Goal: Information Seeking & Learning: Learn about a topic

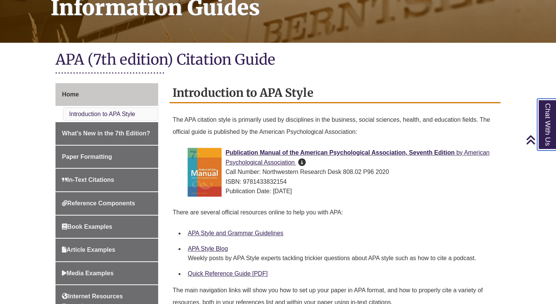
scroll to position [130, 0]
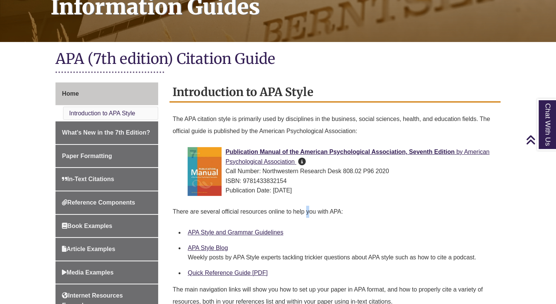
drag, startPoint x: 270, startPoint y: 206, endPoint x: 308, endPoint y: 222, distance: 41.0
click at [308, 222] on div "There are several official resources online to help you with APA:" at bounding box center [335, 213] width 325 height 22
click at [475, 205] on p "There are several official resources online to help you with APA:" at bounding box center [335, 211] width 325 height 18
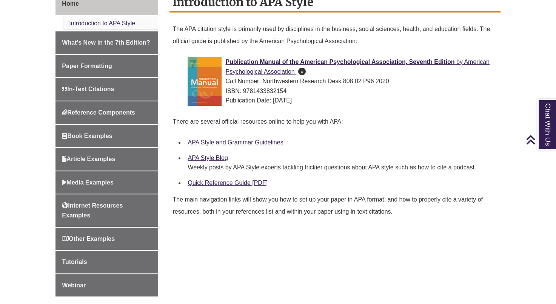
scroll to position [221, 0]
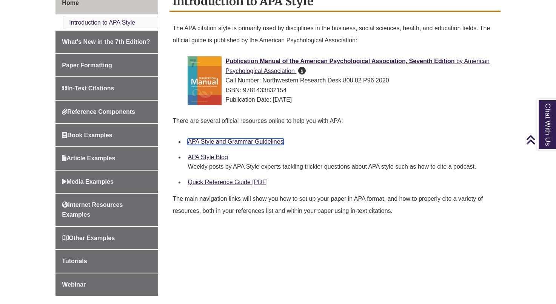
click at [263, 142] on link "APA Style and Grammar Guidelines" at bounding box center [236, 141] width 96 height 6
click at [209, 157] on link "APA Style Blog" at bounding box center [208, 157] width 40 height 6
click at [252, 182] on link "Quick Reference Guide [PDF]" at bounding box center [228, 182] width 80 height 6
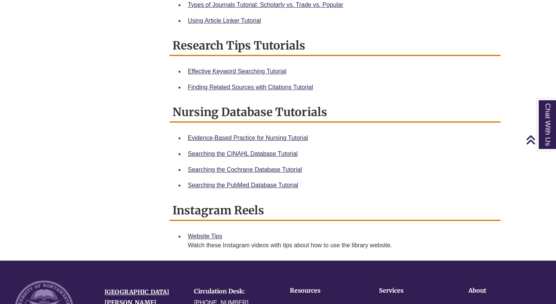
scroll to position [410, 0]
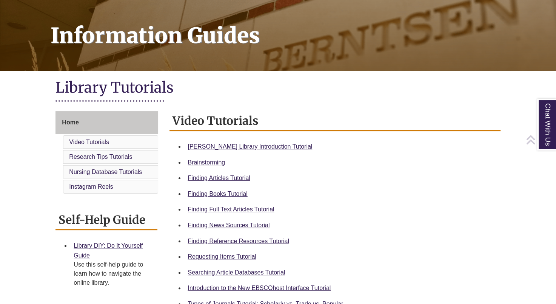
scroll to position [102, 0]
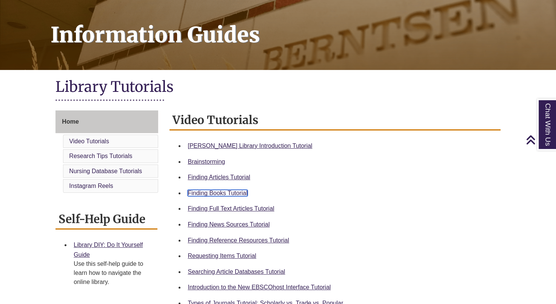
click at [233, 193] on link "Finding Books Tutorial" at bounding box center [218, 193] width 60 height 6
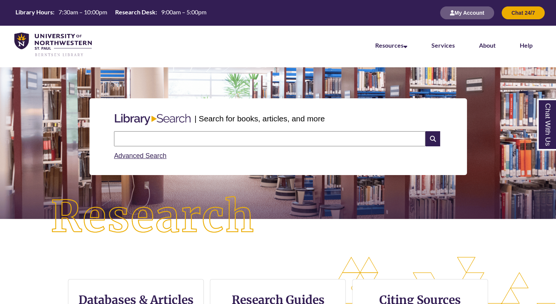
click at [249, 141] on input "text" at bounding box center [270, 138] width 312 height 15
click at [362, 141] on input "text" at bounding box center [270, 138] width 312 height 15
type input "*"
type input "*******"
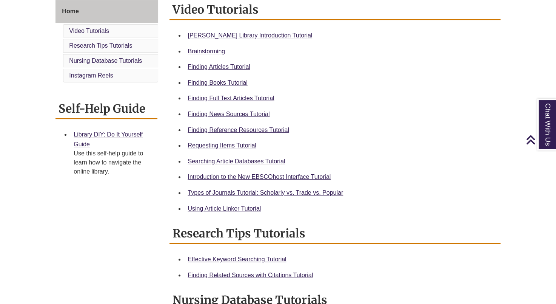
scroll to position [217, 0]
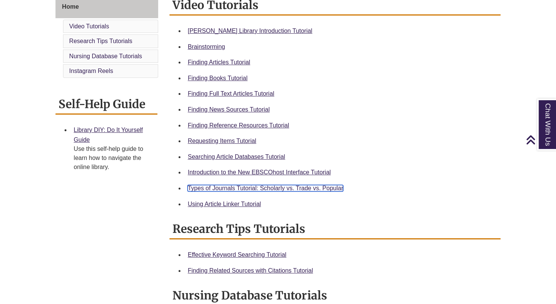
click at [246, 189] on link "Types of Journals Tutorial: Scholarly vs. Trade vs. Popular" at bounding box center [266, 188] width 156 height 6
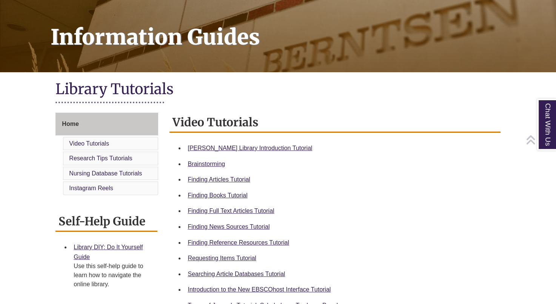
scroll to position [104, 0]
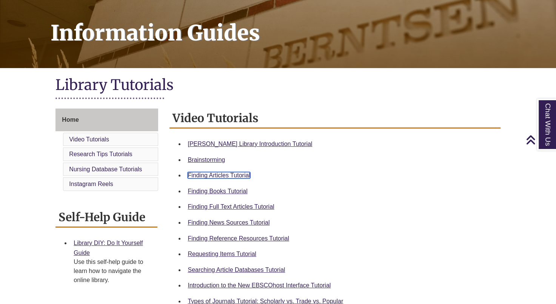
click at [225, 175] on link "Finding Articles Tutorial" at bounding box center [219, 175] width 62 height 6
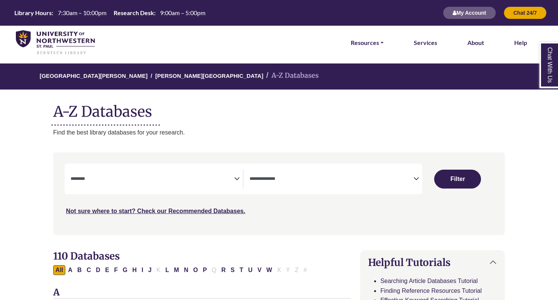
select select "Database Subject Filter"
select select "Database Types Filter"
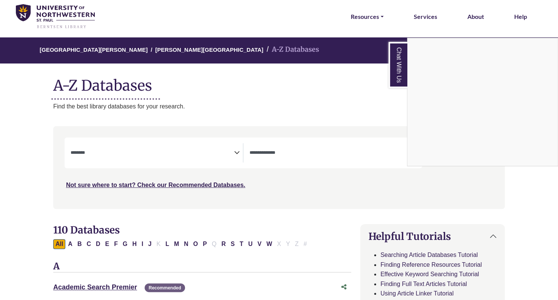
scroll to position [26, 0]
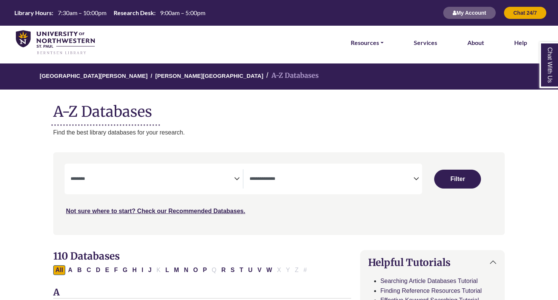
select select "Database Subject Filter"
select select "Database Types Filter"
click at [313, 177] on textarea "Search" at bounding box center [332, 179] width 164 height 6
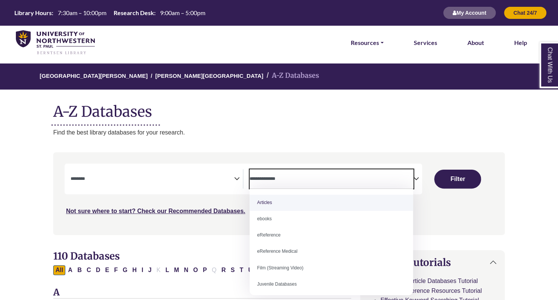
click at [227, 179] on textarea "Search" at bounding box center [153, 179] width 164 height 6
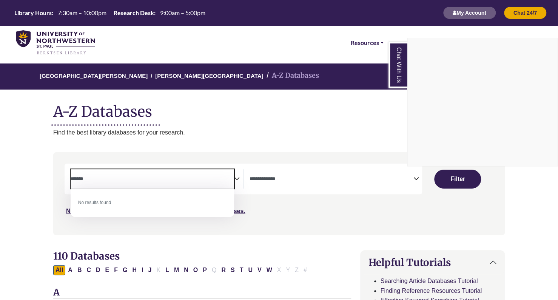
type textarea "*******"
click at [285, 230] on div "Chat With Us" at bounding box center [279, 150] width 558 height 300
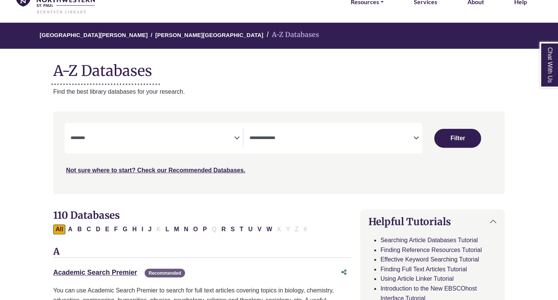
scroll to position [43, 0]
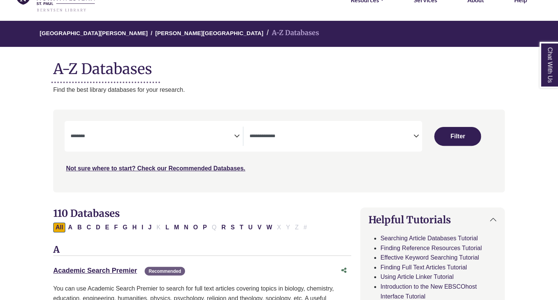
click at [222, 138] on textarea "Search" at bounding box center [153, 137] width 164 height 6
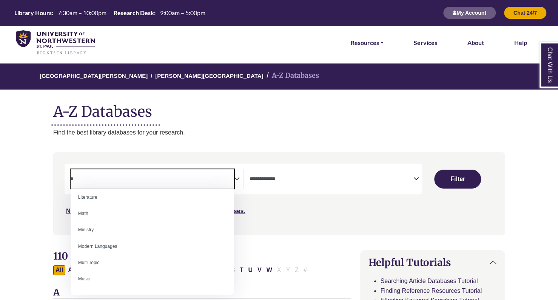
scroll to position [0, 0]
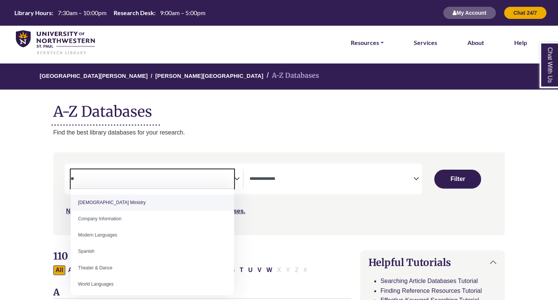
type textarea "*"
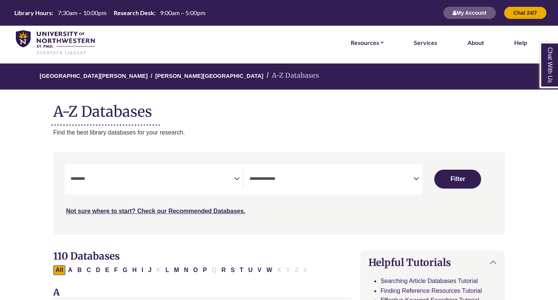
click at [228, 178] on textarea "Search" at bounding box center [153, 179] width 164 height 6
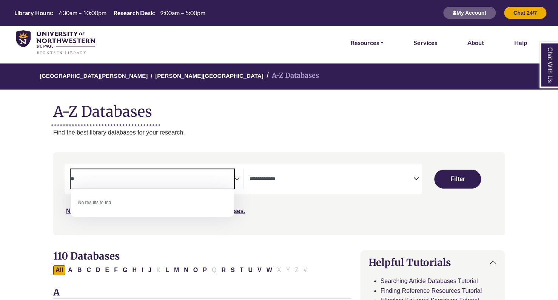
type textarea "*"
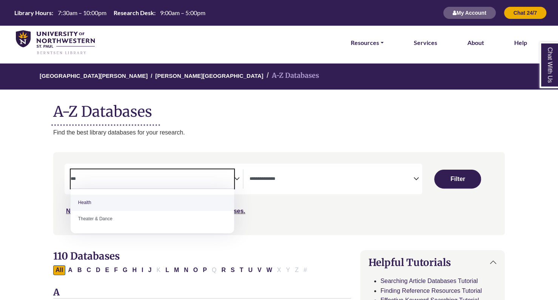
type textarea "***"
select select "*****"
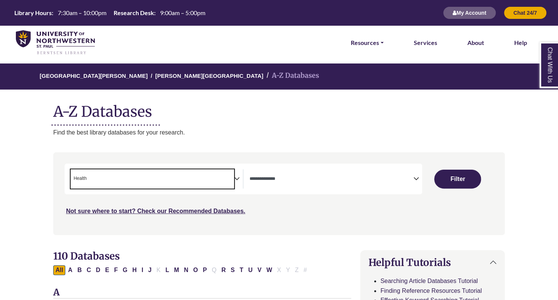
scroll to position [154, 0]
click at [385, 185] on span "Search filters" at bounding box center [332, 178] width 164 height 19
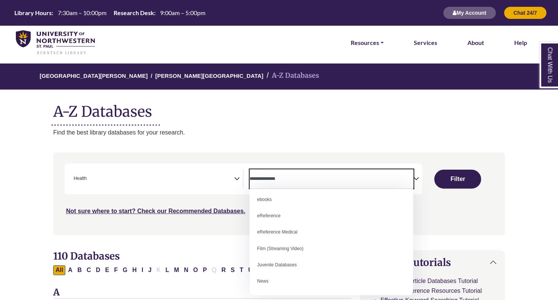
scroll to position [0, 0]
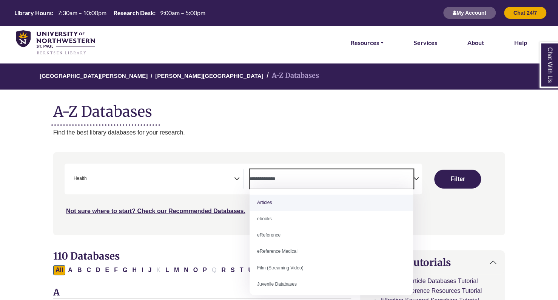
select select "*****"
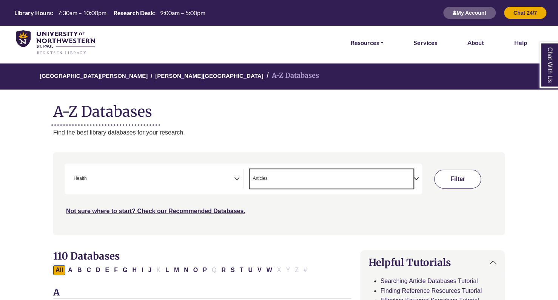
click at [462, 178] on button "Filter" at bounding box center [457, 179] width 47 height 19
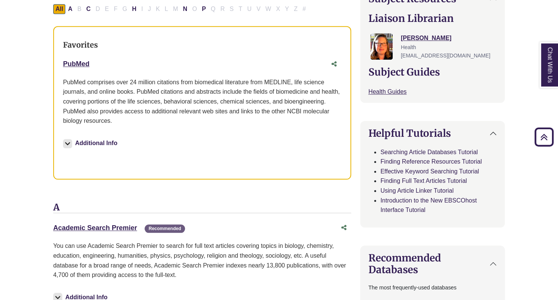
scroll to position [258, 0]
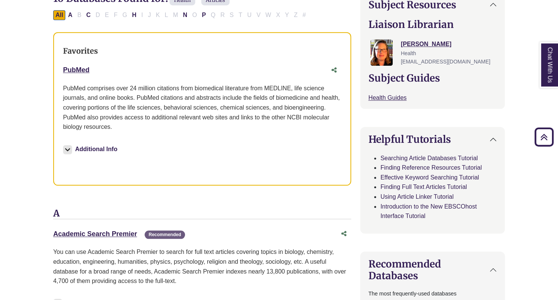
click at [76, 147] on button "Additional Info" at bounding box center [91, 149] width 57 height 11
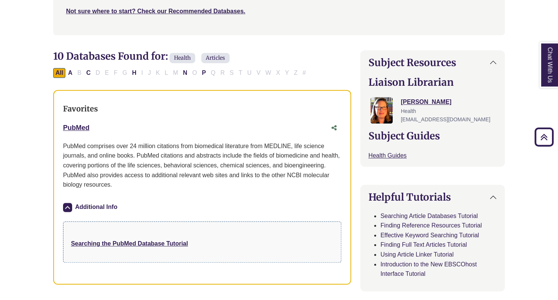
scroll to position [201, 0]
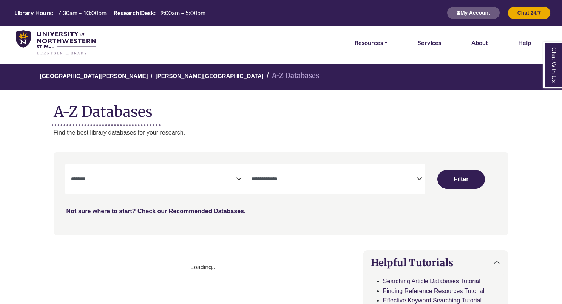
select select "Database Subject Filter"
select select "Database Types Filter"
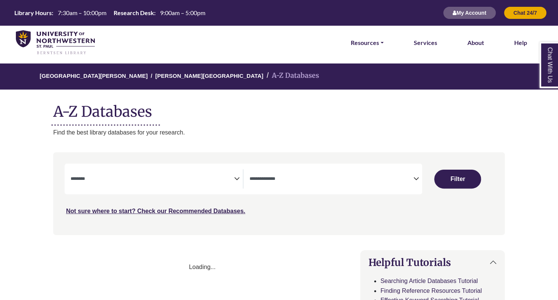
select select "Database Subject Filter"
select select "Database Types Filter"
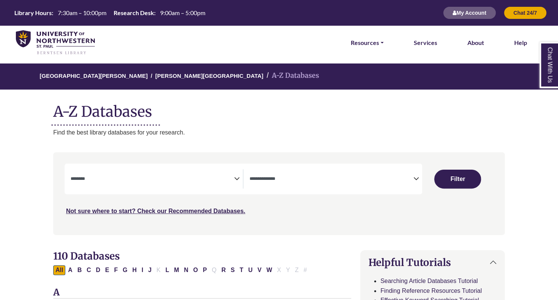
click at [230, 180] on textarea "Search" at bounding box center [153, 179] width 164 height 6
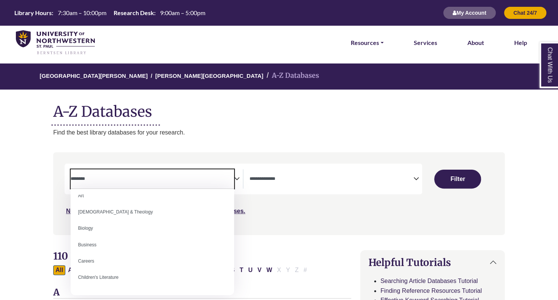
scroll to position [23, 0]
select select "*****"
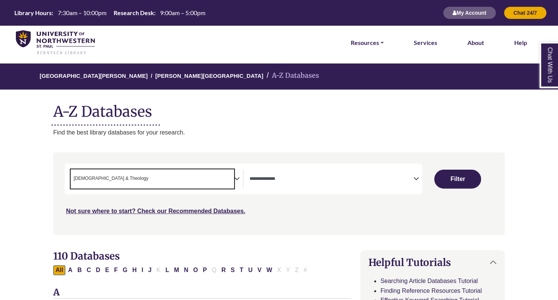
scroll to position [15, 0]
click at [217, 187] on span "× Bible & Theology" at bounding box center [153, 178] width 164 height 19
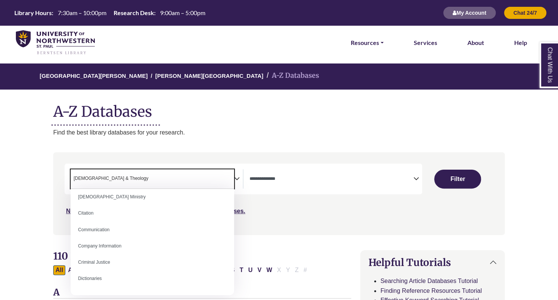
scroll to position [121, 0]
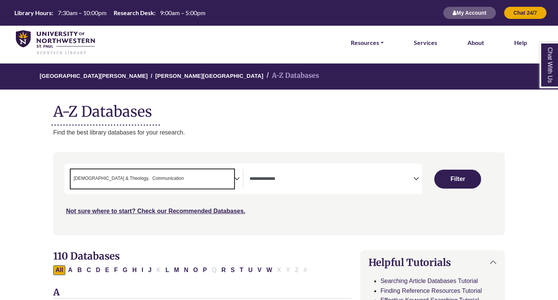
click at [215, 184] on span "× Bible & Theology × Communication" at bounding box center [153, 178] width 164 height 19
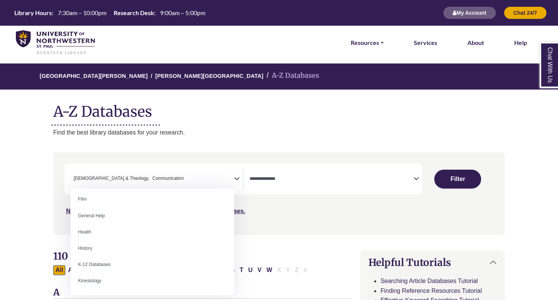
scroll to position [314, 0]
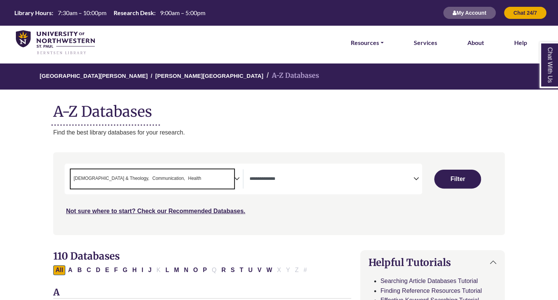
click at [228, 184] on span "× Bible & Theology × Communication × Health" at bounding box center [153, 178] width 164 height 19
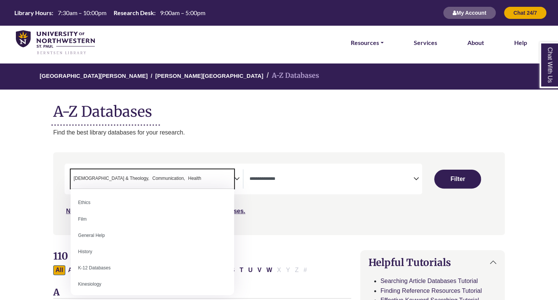
scroll to position [311, 0]
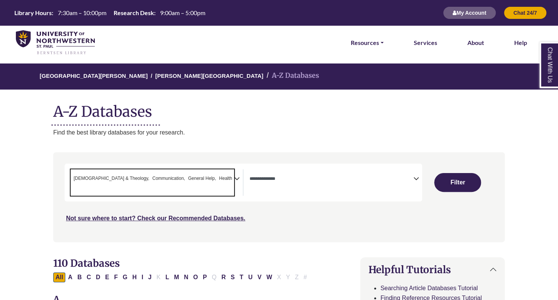
click at [223, 175] on span "× Bible & Theology × Communication × General Help × Health" at bounding box center [153, 182] width 164 height 26
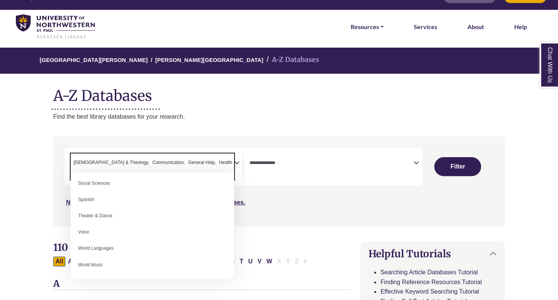
scroll to position [15, 0]
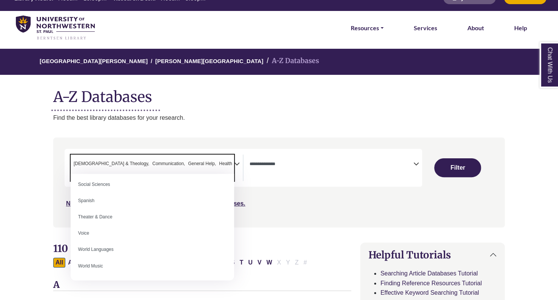
click at [330, 163] on textarea "Search" at bounding box center [332, 165] width 164 height 6
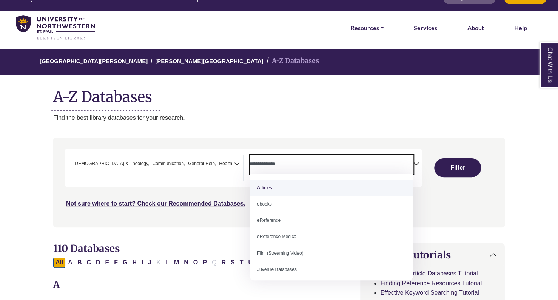
scroll to position [7, 0]
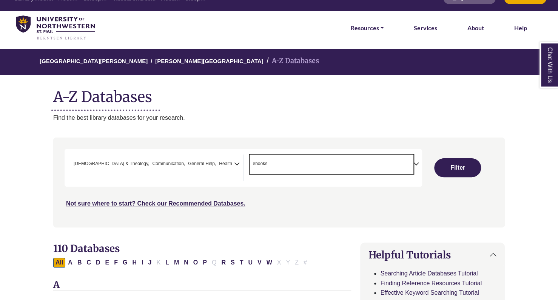
click at [418, 164] on icon "Search filters" at bounding box center [417, 162] width 6 height 11
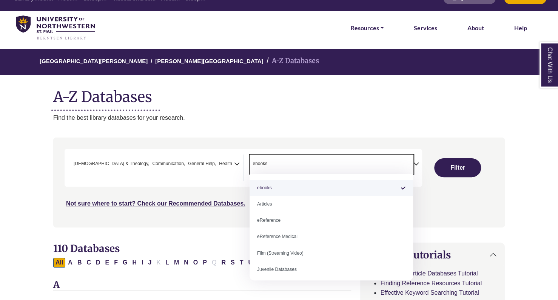
select select "*****"
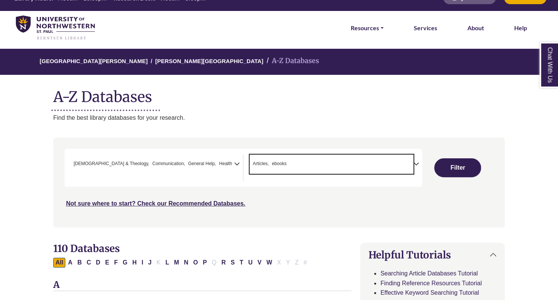
click at [402, 163] on span "× Articles × ebooks" at bounding box center [332, 164] width 164 height 19
click at [398, 158] on span "× Articles × ebooks × eReference" at bounding box center [332, 164] width 164 height 19
click at [399, 165] on span "× Articles × ebooks × eReference × eReference Medical" at bounding box center [332, 164] width 164 height 19
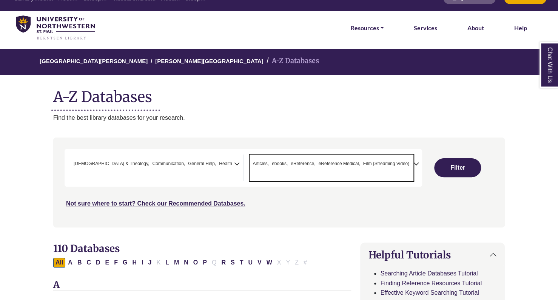
click at [399, 164] on span "Film (Streaming Video)" at bounding box center [386, 163] width 46 height 7
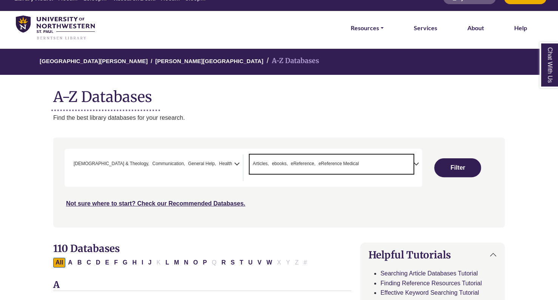
click at [408, 166] on span "× Articles × ebooks × eReference × eReference Medical" at bounding box center [332, 164] width 164 height 19
click at [398, 169] on span "× Articles × ebooks × eReference" at bounding box center [332, 164] width 164 height 19
click at [399, 166] on span "× Articles × ebooks" at bounding box center [332, 164] width 164 height 19
click at [391, 162] on span "× Articles" at bounding box center [332, 164] width 164 height 19
click at [411, 162] on textarea "Search" at bounding box center [332, 165] width 164 height 6
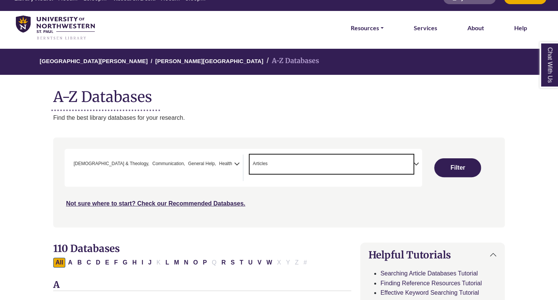
click at [378, 166] on span "× Articles" at bounding box center [332, 164] width 164 height 19
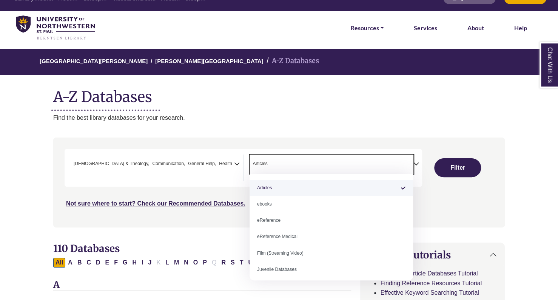
click at [328, 278] on span "Articles ebooks eReference eReference Medical Film (Streaming Video) Juvenile D…" at bounding box center [332, 227] width 164 height 107
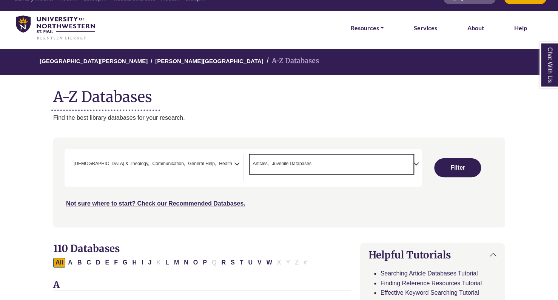
click at [401, 164] on span "× Articles × Juvenile Databases" at bounding box center [332, 164] width 164 height 19
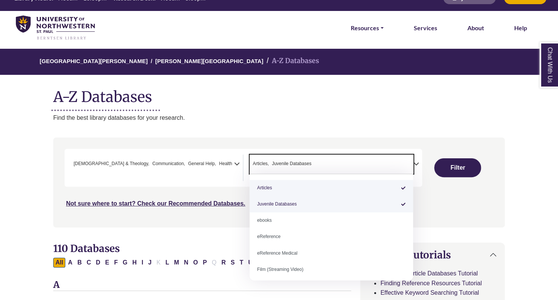
select select "*****"
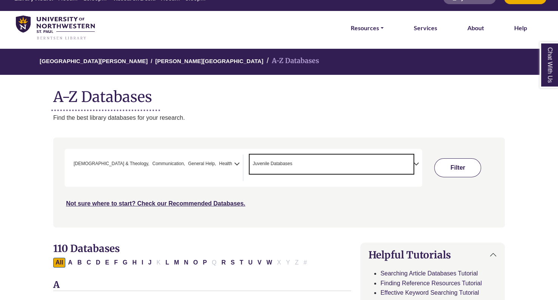
click at [464, 165] on button "Filter" at bounding box center [457, 167] width 47 height 19
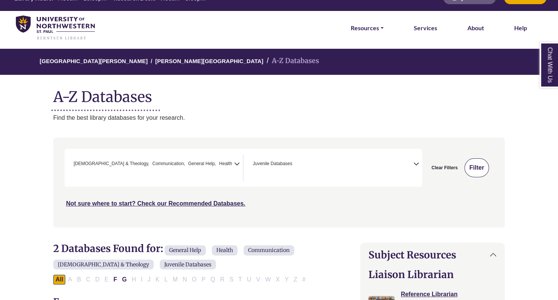
click at [478, 164] on button "Filter" at bounding box center [477, 167] width 25 height 19
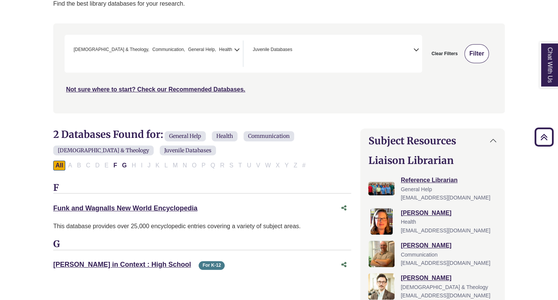
scroll to position [127, 0]
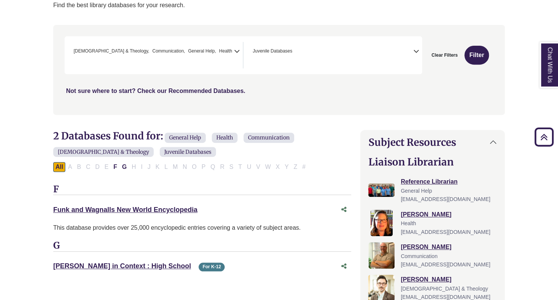
click at [214, 88] on link "Not sure where to start? Check our Recommended Databases." at bounding box center [155, 91] width 179 height 6
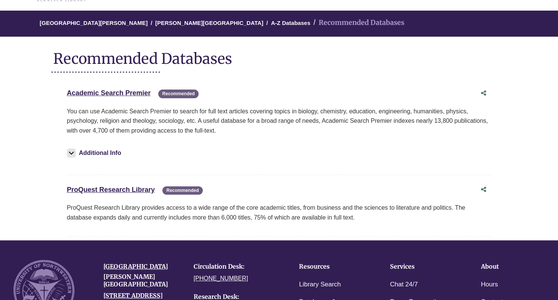
scroll to position [54, 0]
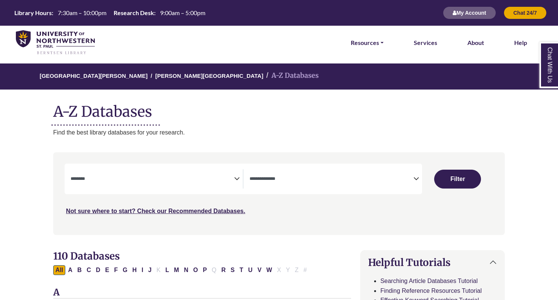
select select "Database Subject Filter"
select select "Database Types Filter"
click at [230, 178] on textarea "Search" at bounding box center [153, 179] width 164 height 6
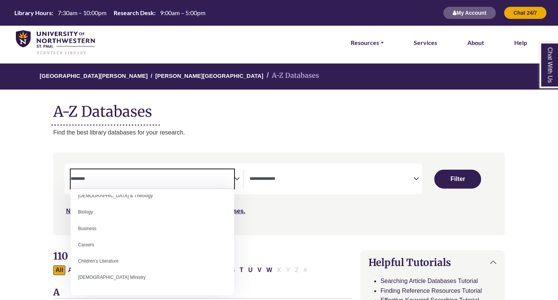
scroll to position [39, 0]
select select "*****"
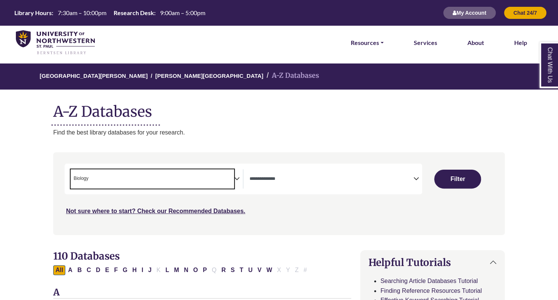
click at [215, 182] on span "× Biology" at bounding box center [153, 178] width 164 height 19
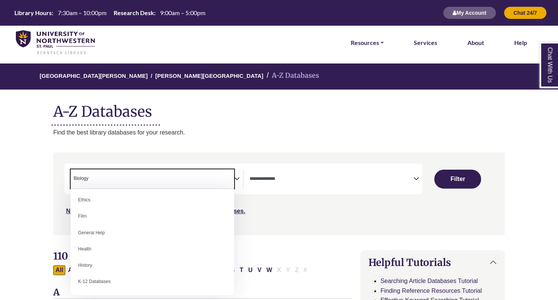
scroll to position [298, 0]
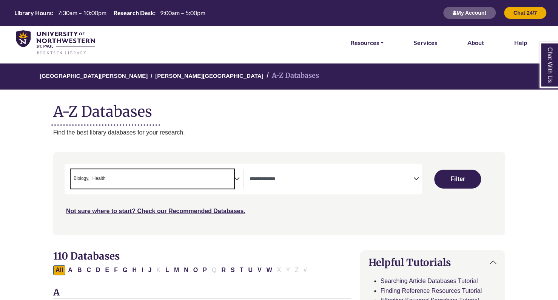
click at [224, 181] on span "× Biology × Health" at bounding box center [153, 178] width 164 height 19
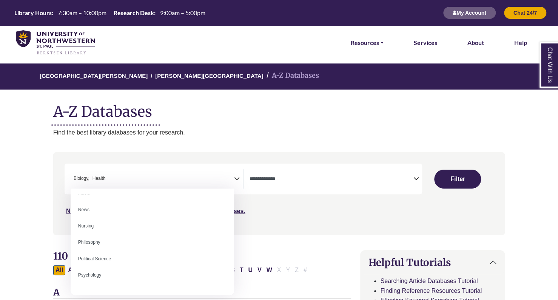
scroll to position [534, 0]
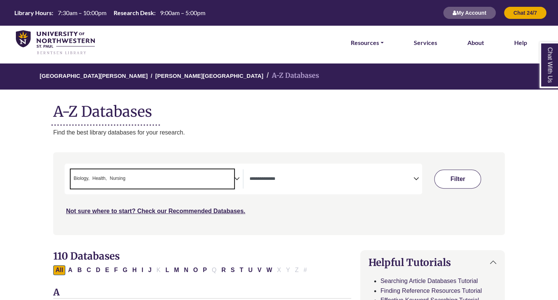
click at [465, 177] on button "Filter" at bounding box center [457, 179] width 47 height 19
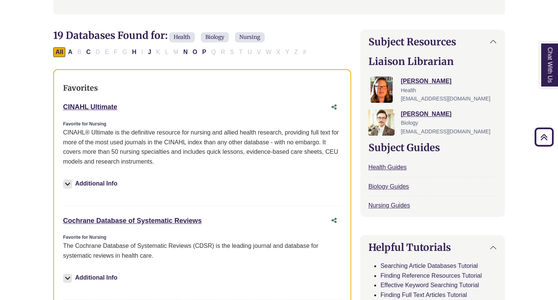
scroll to position [220, 0]
click at [65, 105] on link "CINAHL Ultimate This link opens in a new window" at bounding box center [90, 108] width 54 height 8
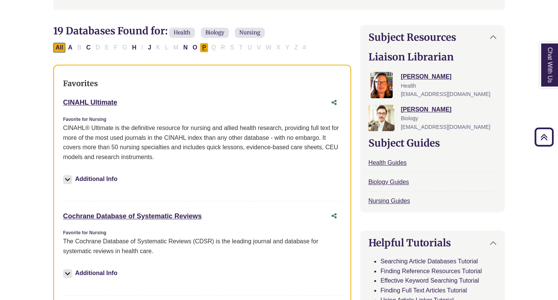
click at [202, 45] on button "P" at bounding box center [204, 48] width 9 height 10
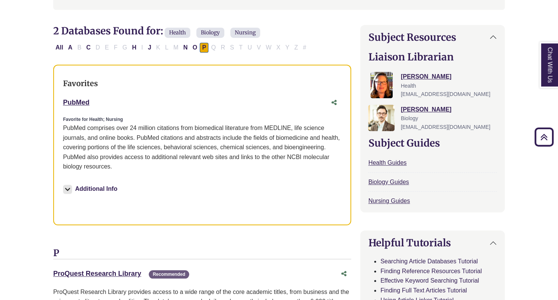
click at [61, 50] on button "All" at bounding box center [59, 48] width 12 height 10
select select "Database Types Filter"
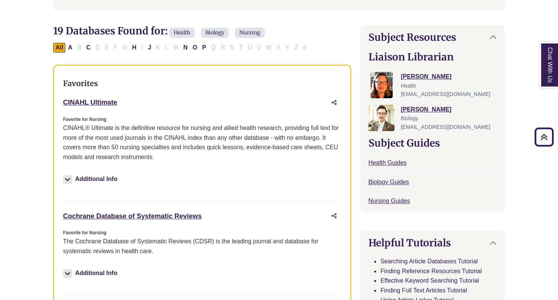
click at [213, 86] on h3 "Favorites" at bounding box center [202, 83] width 279 height 9
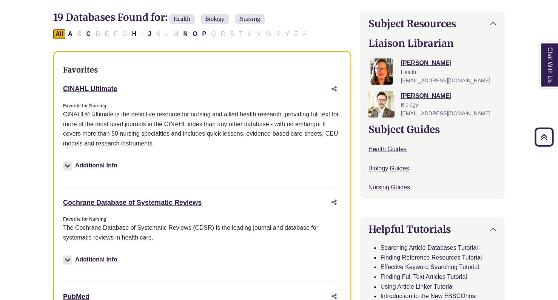
scroll to position [255, 0]
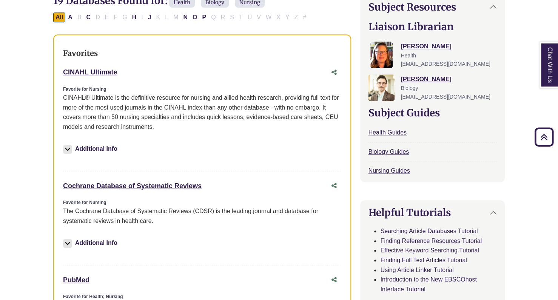
drag, startPoint x: 159, startPoint y: 157, endPoint x: 155, endPoint y: 101, distance: 55.7
click at [155, 101] on div "Favorite for Nursing CINAHL® Ultimate is the definitive resource for nursing an…" at bounding box center [202, 124] width 279 height 77
click at [264, 161] on div "Additional Info" at bounding box center [202, 151] width 279 height 26
click at [186, 145] on div "Additional Info" at bounding box center [202, 151] width 279 height 26
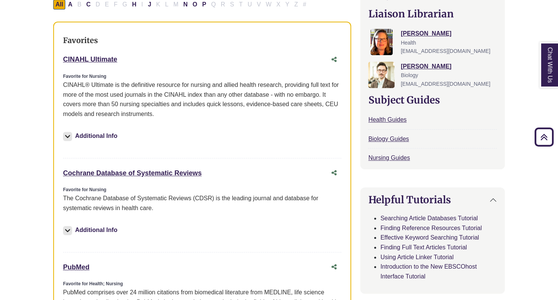
scroll to position [266, 0]
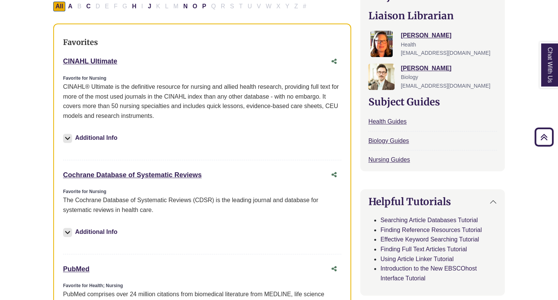
click at [151, 107] on p "CINAHL® Ultimate is the definitive resource for nursing and allied health resea…" at bounding box center [202, 101] width 279 height 39
drag, startPoint x: 117, startPoint y: 59, endPoint x: 74, endPoint y: 60, distance: 43.1
click at [74, 60] on div "CINAHL Ultimate This link opens in a new window" at bounding box center [195, 61] width 264 height 11
click at [73, 60] on link "CINAHL Ultimate This link opens in a new window" at bounding box center [90, 61] width 54 height 8
click at [74, 39] on h3 "Favorites" at bounding box center [202, 42] width 279 height 9
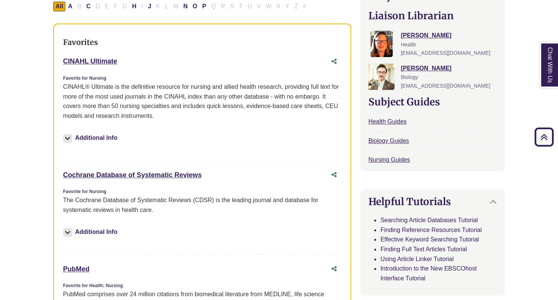
click at [74, 39] on h3 "Favorites" at bounding box center [202, 42] width 279 height 9
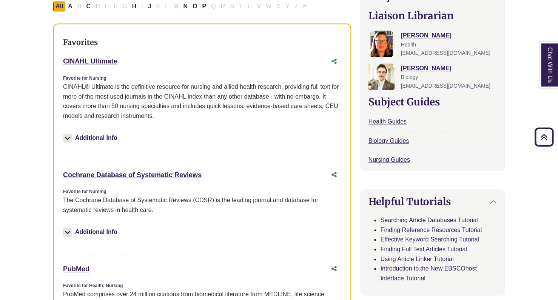
click at [249, 168] on div "Cochrane Database of Systematic Reviews This link opens in a new window" at bounding box center [202, 175] width 279 height 14
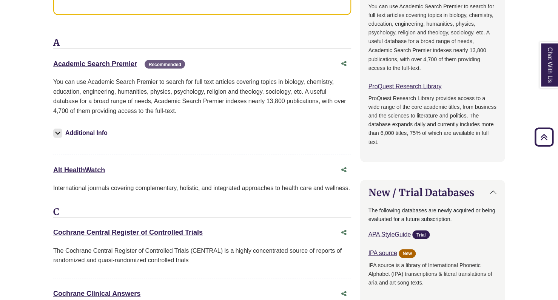
scroll to position [643, 0]
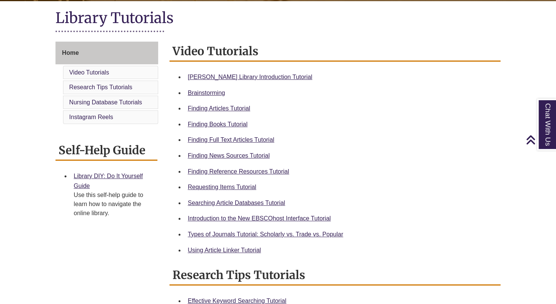
scroll to position [172, 0]
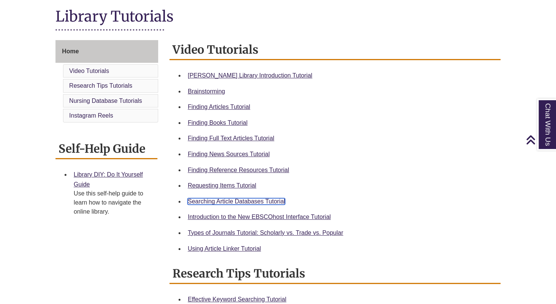
click at [273, 202] on link "Searching Article Databases Tutorial" at bounding box center [236, 201] width 97 height 6
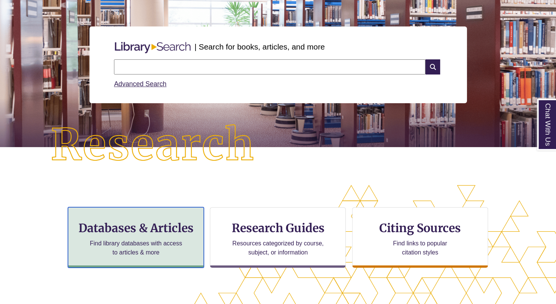
click at [166, 231] on h3 "Databases & Articles" at bounding box center [135, 228] width 123 height 14
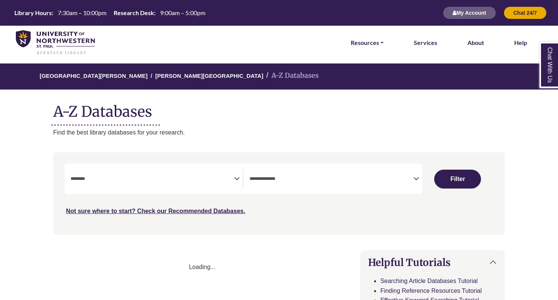
select select "Database Subject Filter"
select select "Database Types Filter"
select select "Database Subject Filter"
select select "Database Types Filter"
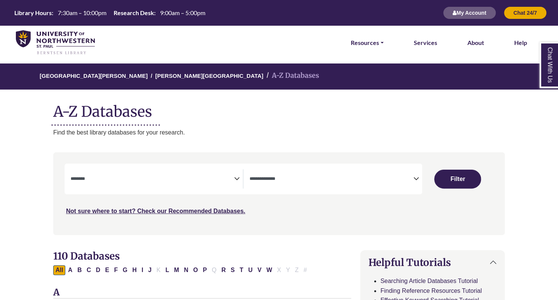
click at [229, 178] on textarea "Search" at bounding box center [153, 179] width 164 height 6
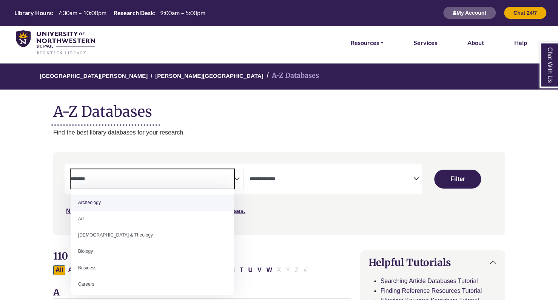
click at [415, 181] on icon "Search filters" at bounding box center [417, 177] width 6 height 11
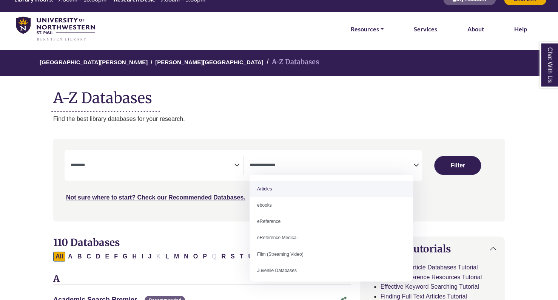
scroll to position [14, 0]
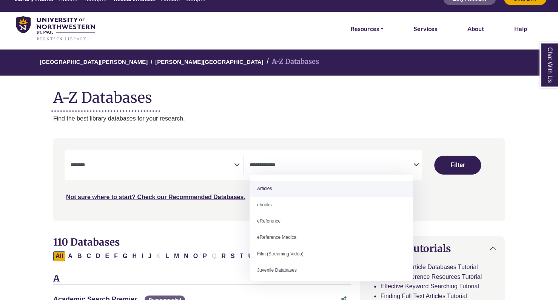
click at [193, 162] on textarea "Search" at bounding box center [153, 165] width 164 height 6
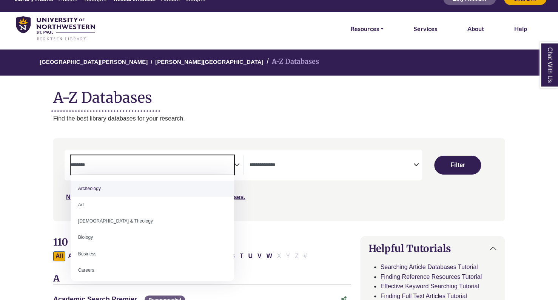
select select "******"
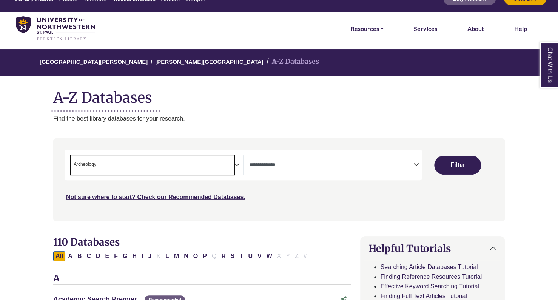
click at [219, 159] on span "× Archeology" at bounding box center [153, 164] width 164 height 19
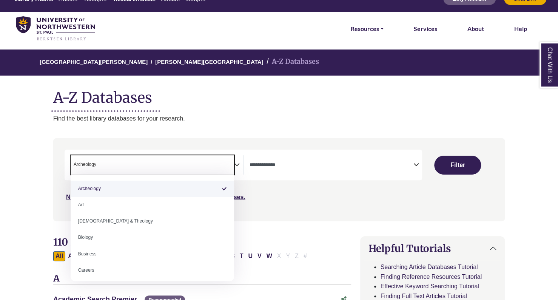
select select "Database Subject Filter"
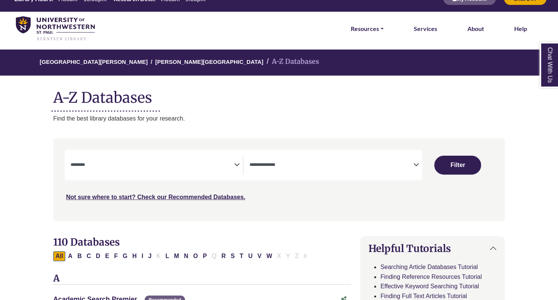
click at [73, 165] on textarea "Search" at bounding box center [153, 165] width 164 height 6
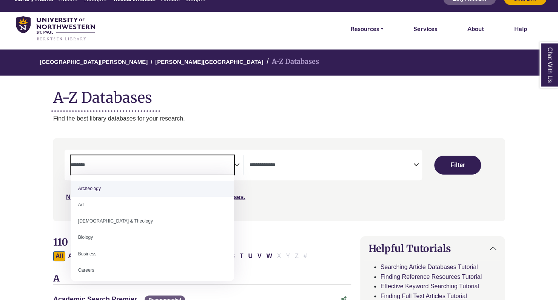
click at [387, 164] on textarea "Search" at bounding box center [332, 165] width 164 height 6
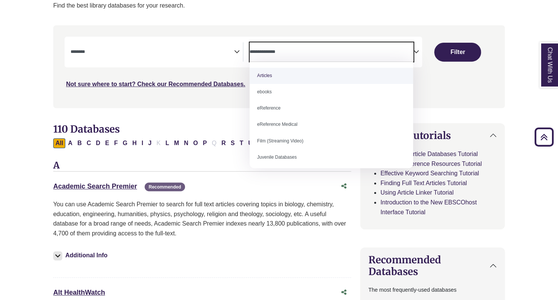
scroll to position [127, 0]
click at [75, 186] on link "Academic Search Premier This link opens in a new window" at bounding box center [95, 186] width 84 height 8
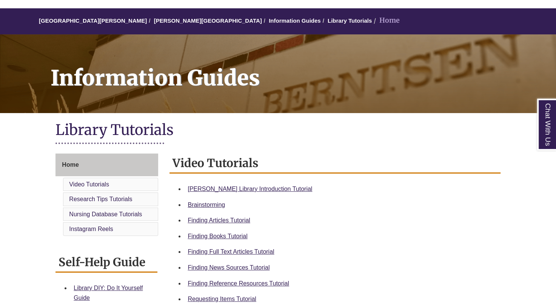
scroll to position [59, 0]
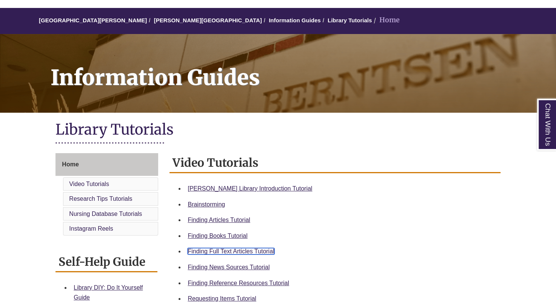
click at [262, 252] on link "Finding Full Text Articles Tutorial" at bounding box center [231, 251] width 87 height 6
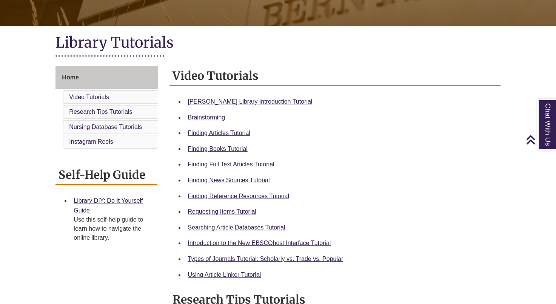
scroll to position [160, 0]
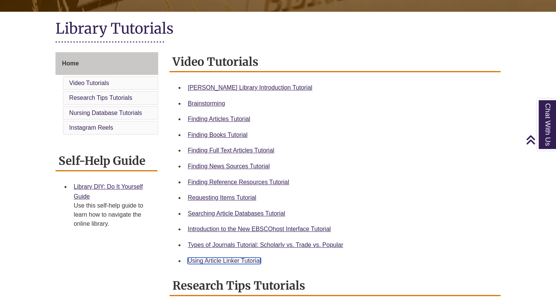
click at [240, 261] on link "Using Article Linker Tutorial" at bounding box center [224, 260] width 73 height 6
